Goal: Use online tool/utility: Utilize a website feature to perform a specific function

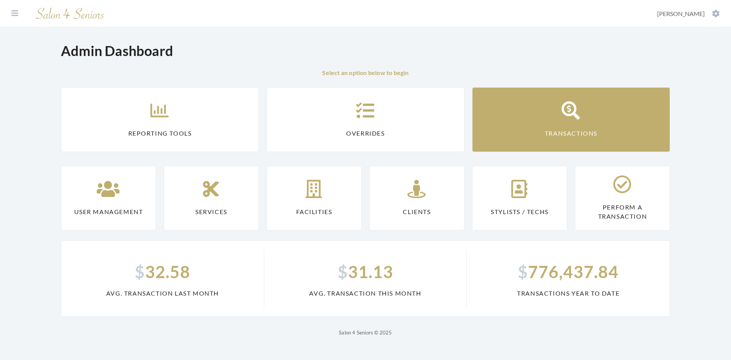
click at [503, 129] on link "Transactions" at bounding box center [571, 119] width 198 height 65
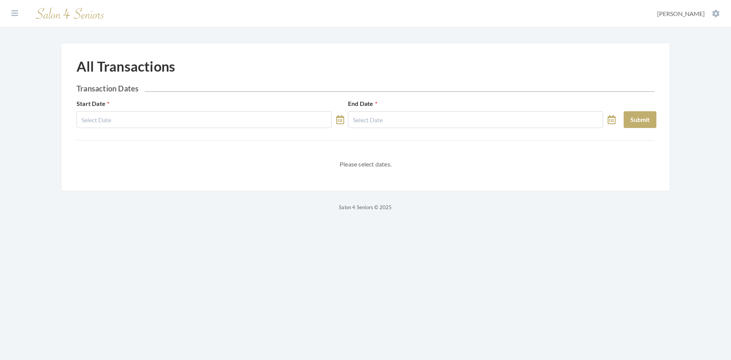
select select "7"
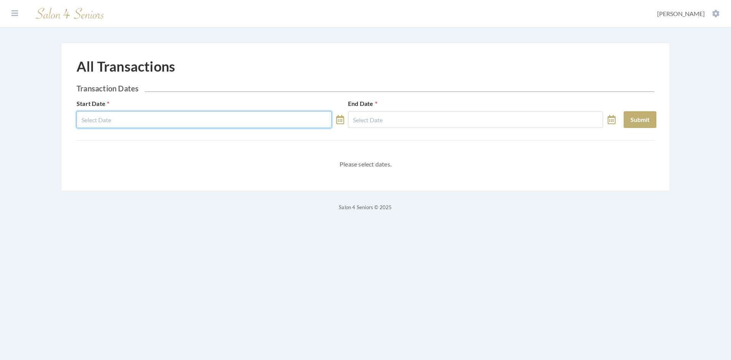
click at [234, 120] on input "text" at bounding box center [204, 119] width 255 height 17
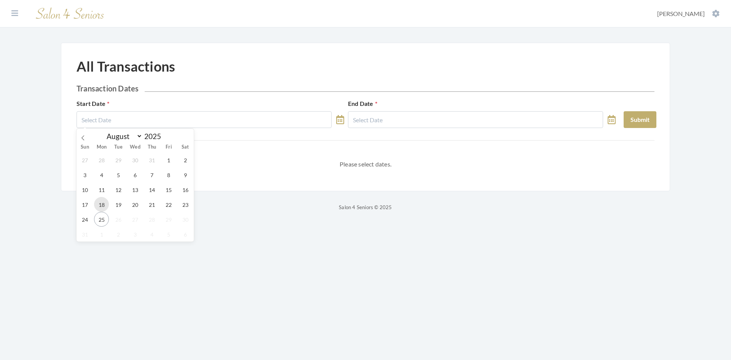
click at [101, 206] on span "18" at bounding box center [101, 204] width 15 height 15
type input "[DATE]"
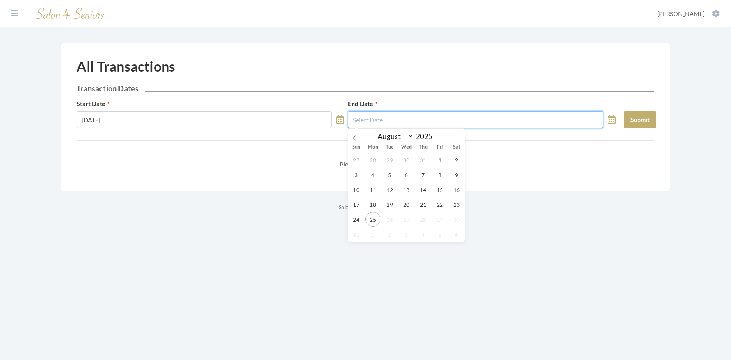
click at [397, 117] on input "text" at bounding box center [475, 119] width 255 height 17
click at [357, 221] on span "24" at bounding box center [356, 219] width 15 height 15
type input "[DATE]"
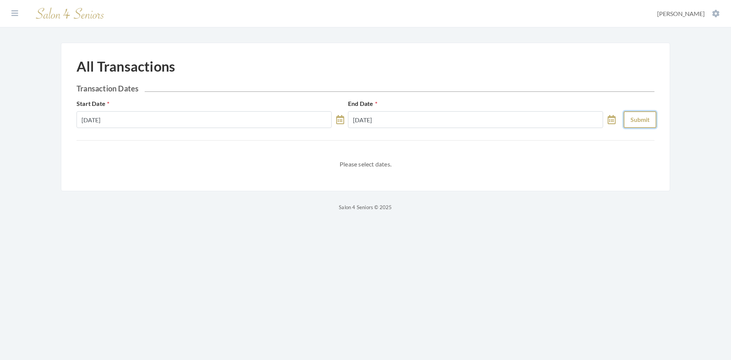
click at [638, 122] on button "Submit" at bounding box center [640, 119] width 33 height 17
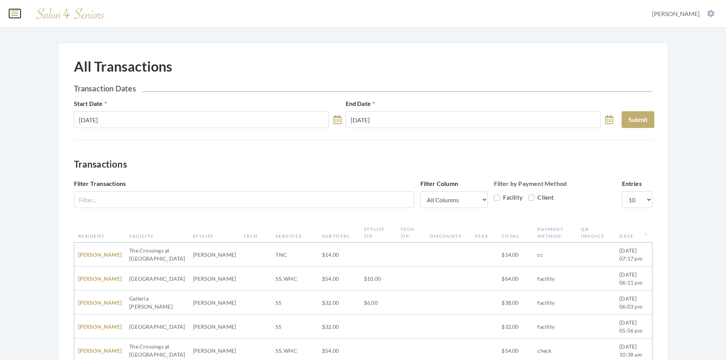
click at [14, 12] on icon at bounding box center [14, 14] width 7 height 8
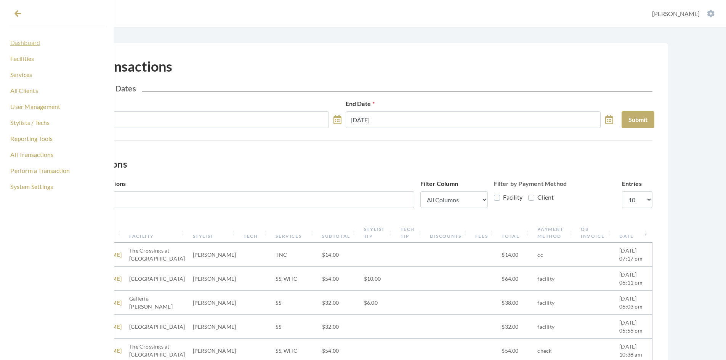
click at [30, 44] on link "Dashboard" at bounding box center [57, 42] width 96 height 13
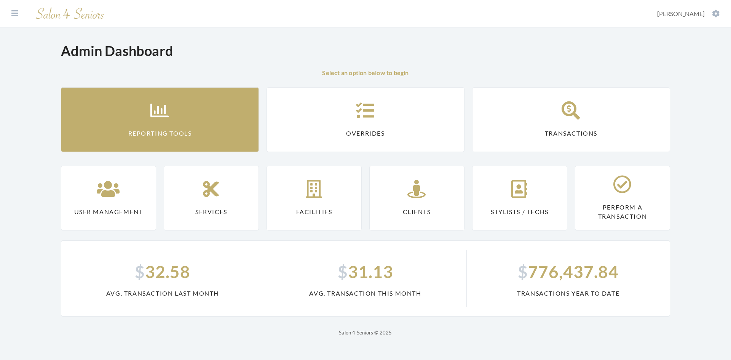
click at [198, 130] on link "Reporting Tools" at bounding box center [160, 119] width 198 height 65
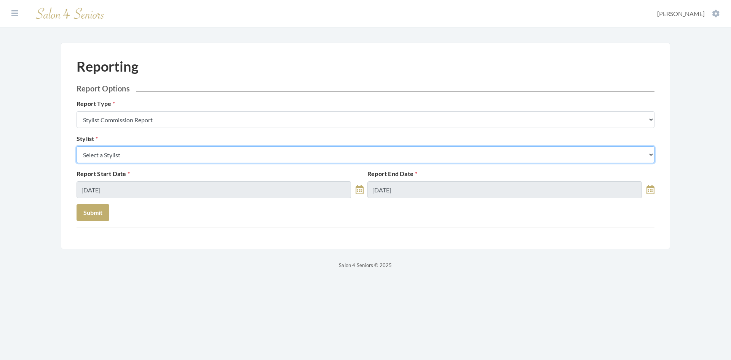
click at [174, 157] on select "Select a Stylist [PERSON_NAME] [PERSON_NAME] [PERSON_NAME] [PERSON_NAME] [PERSO…" at bounding box center [366, 154] width 578 height 17
select select "115"
click at [77, 146] on select "Select a Stylist Alaina Krumm Alisha Teasley Anna White April Dructor Ashley Ve…" at bounding box center [366, 154] width 578 height 17
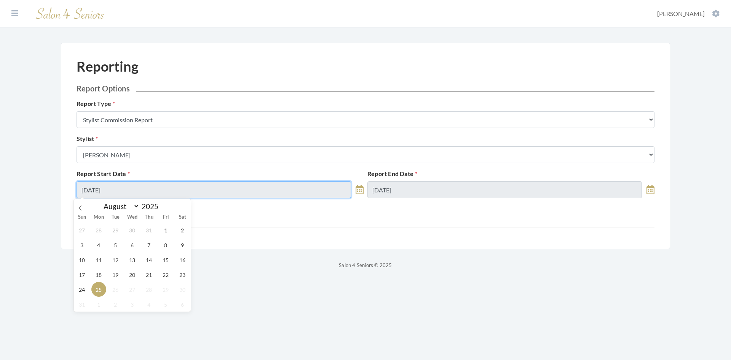
click at [135, 190] on input "08/25/2025" at bounding box center [214, 189] width 275 height 17
click at [101, 272] on span "18" at bounding box center [98, 274] width 15 height 15
type input "08/18/2025"
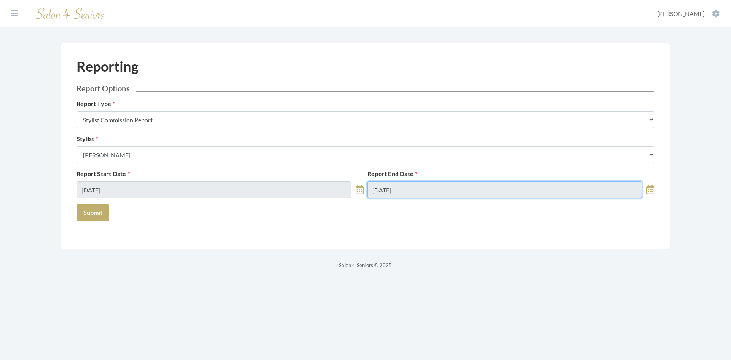
click at [407, 192] on input "08/25/2025" at bounding box center [505, 189] width 275 height 17
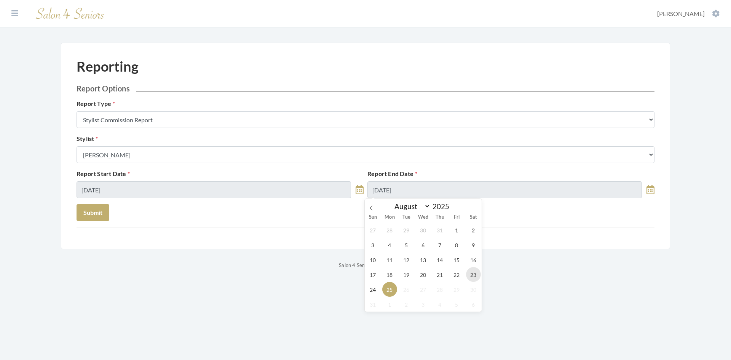
click at [472, 277] on span "23" at bounding box center [473, 274] width 15 height 15
type input "08/23/2025"
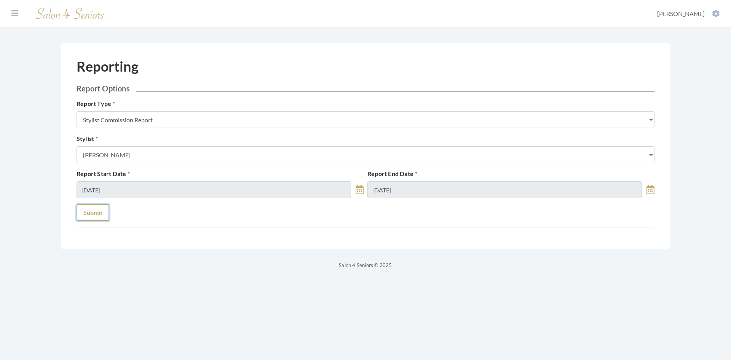
click at [95, 215] on button "Submit" at bounding box center [93, 212] width 33 height 17
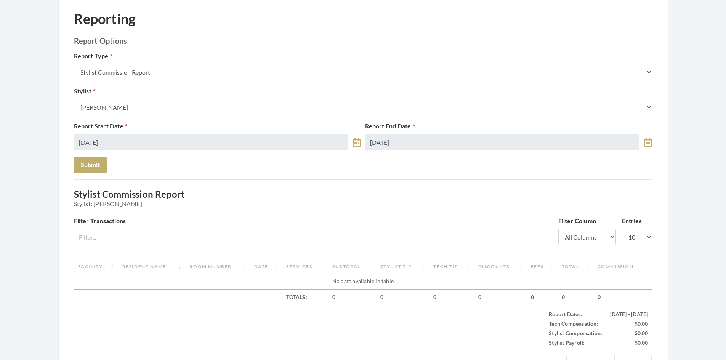
scroll to position [38, 0]
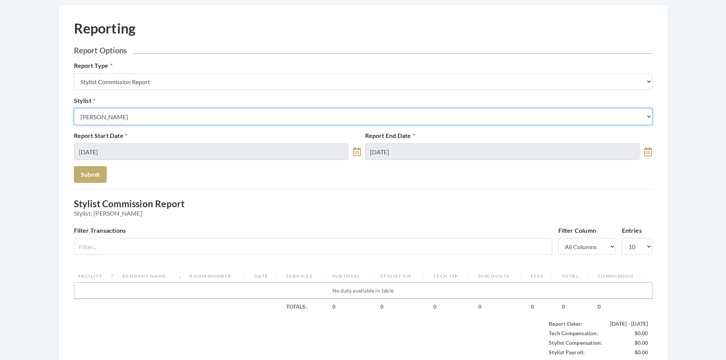
click at [147, 116] on select "Select a Stylist [PERSON_NAME] [PERSON_NAME] [PERSON_NAME] [PERSON_NAME] [PERSO…" at bounding box center [363, 116] width 578 height 17
select select "18"
click at [74, 108] on select "Select a Stylist Alaina Krumm Alisha Teasley Anna White April Dructor Ashley Ve…" at bounding box center [363, 116] width 578 height 17
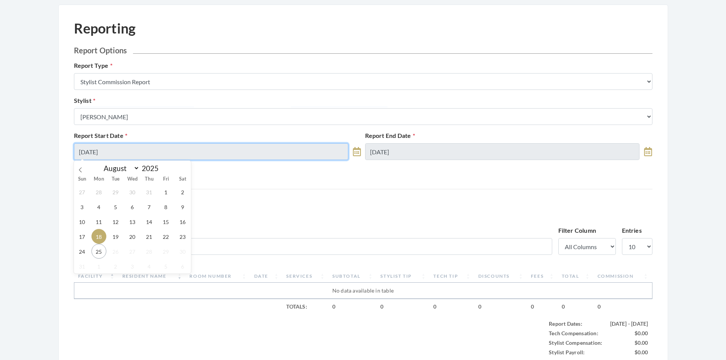
click at [118, 152] on input "[DATE]" at bounding box center [211, 151] width 275 height 17
click at [147, 237] on span "21" at bounding box center [149, 236] width 15 height 15
type input "[DATE]"
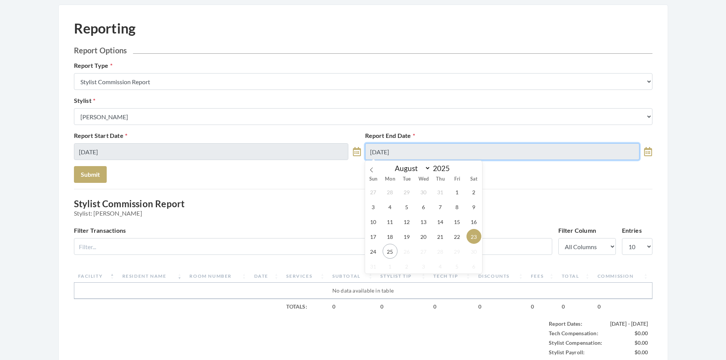
click at [408, 151] on input "[DATE]" at bounding box center [502, 151] width 275 height 17
click at [376, 258] on span "24" at bounding box center [373, 251] width 15 height 15
type input "[DATE]"
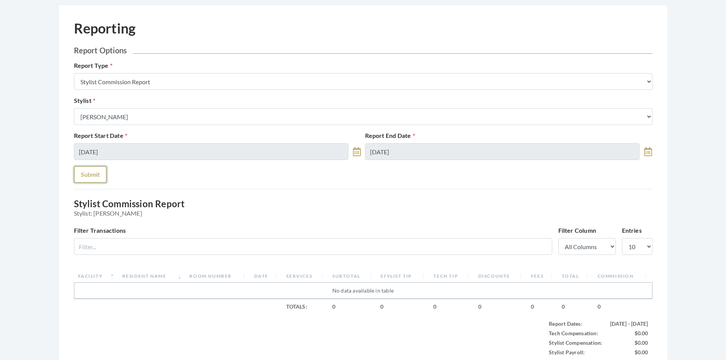
click at [97, 177] on button "Submit" at bounding box center [90, 174] width 33 height 17
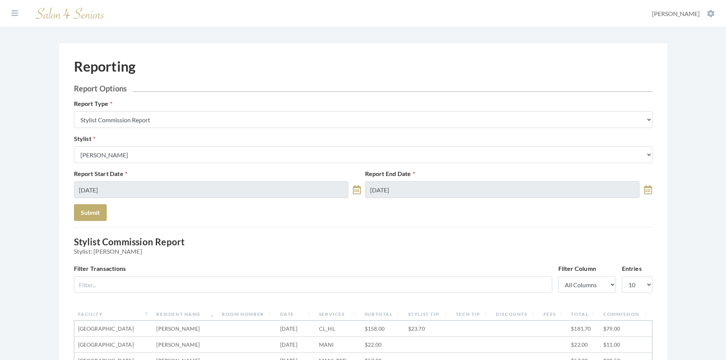
select select "7"
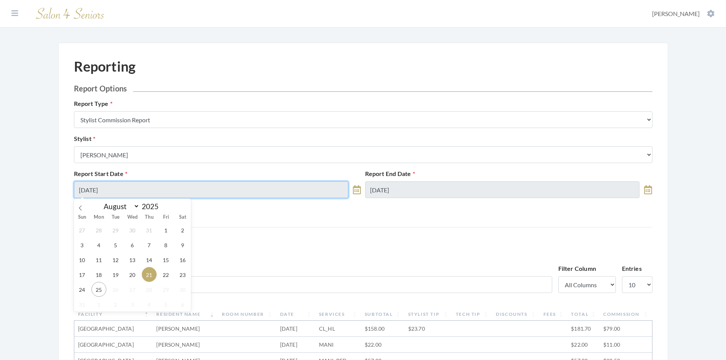
click at [180, 192] on input "[DATE]" at bounding box center [211, 189] width 275 height 17
click at [146, 272] on span "21" at bounding box center [149, 274] width 15 height 15
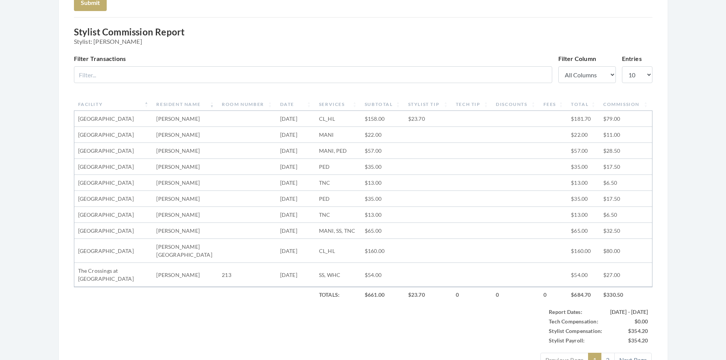
scroll to position [229, 0]
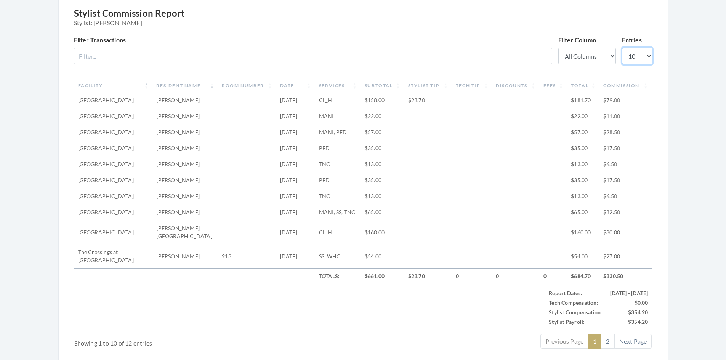
click at [648, 57] on select "10 25 50 100" at bounding box center [637, 56] width 30 height 17
select select "50"
click at [622, 48] on select "10 25 50 100" at bounding box center [637, 56] width 30 height 17
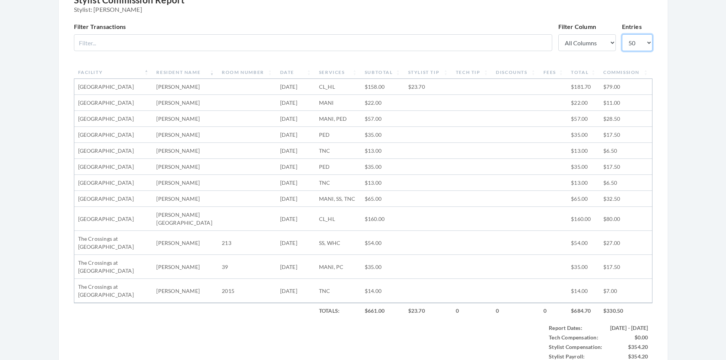
scroll to position [152, 0]
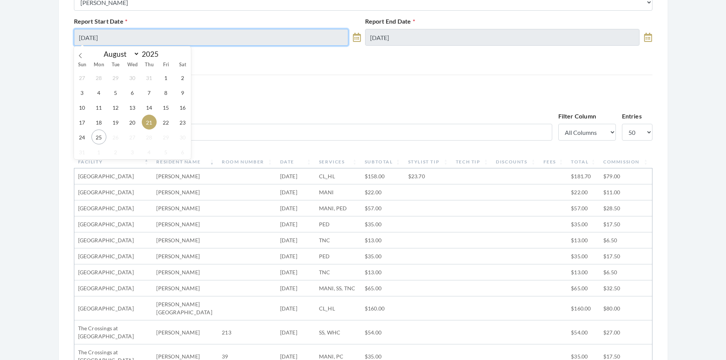
click at [182, 42] on input "[DATE]" at bounding box center [211, 37] width 275 height 17
click at [101, 122] on span "18" at bounding box center [98, 122] width 15 height 15
type input "[DATE]"
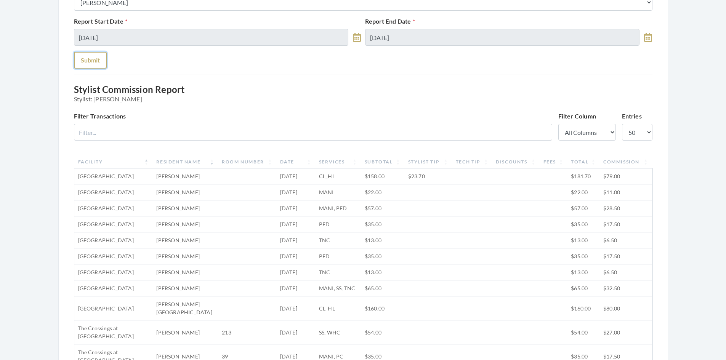
click at [81, 62] on button "Submit" at bounding box center [90, 60] width 33 height 17
